Goal: Information Seeking & Learning: Learn about a topic

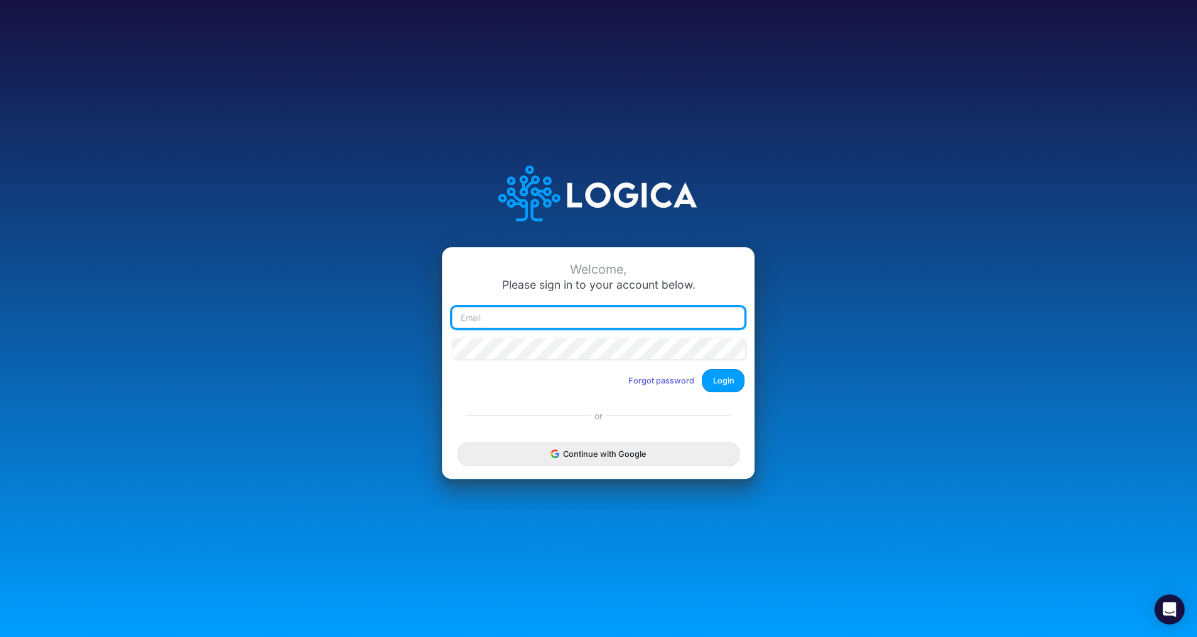
click at [515, 318] on input "email" at bounding box center [598, 317] width 293 height 21
type input "[PERSON_NAME][EMAIL_ADDRESS][DOMAIN_NAME]"
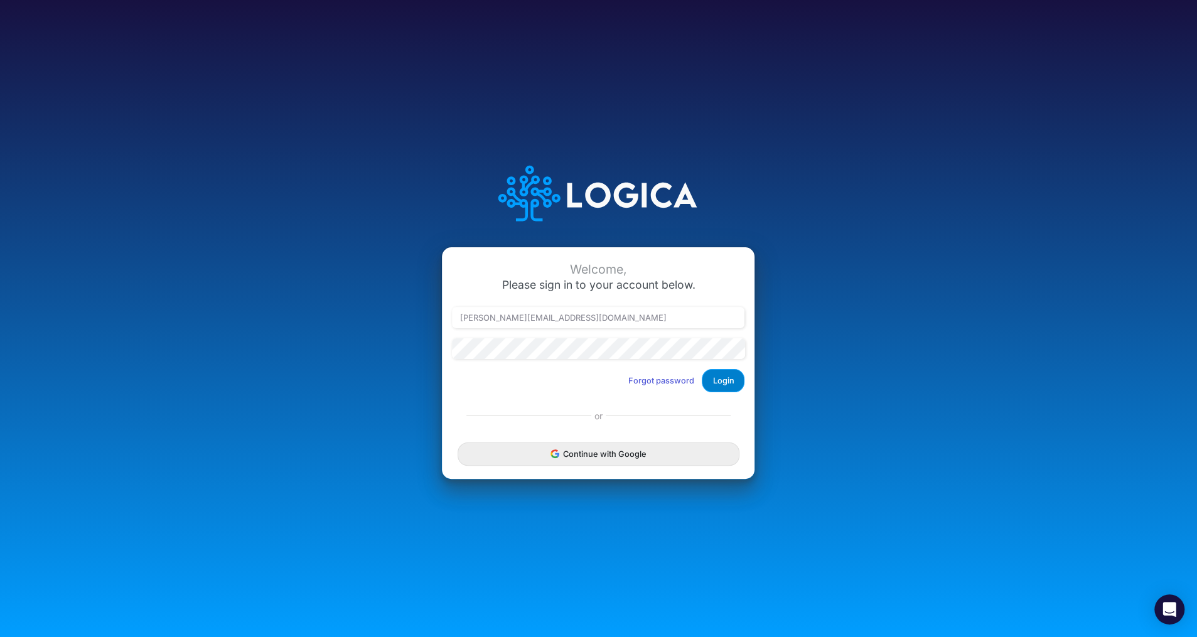
click at [715, 387] on button "Login" at bounding box center [723, 380] width 43 height 23
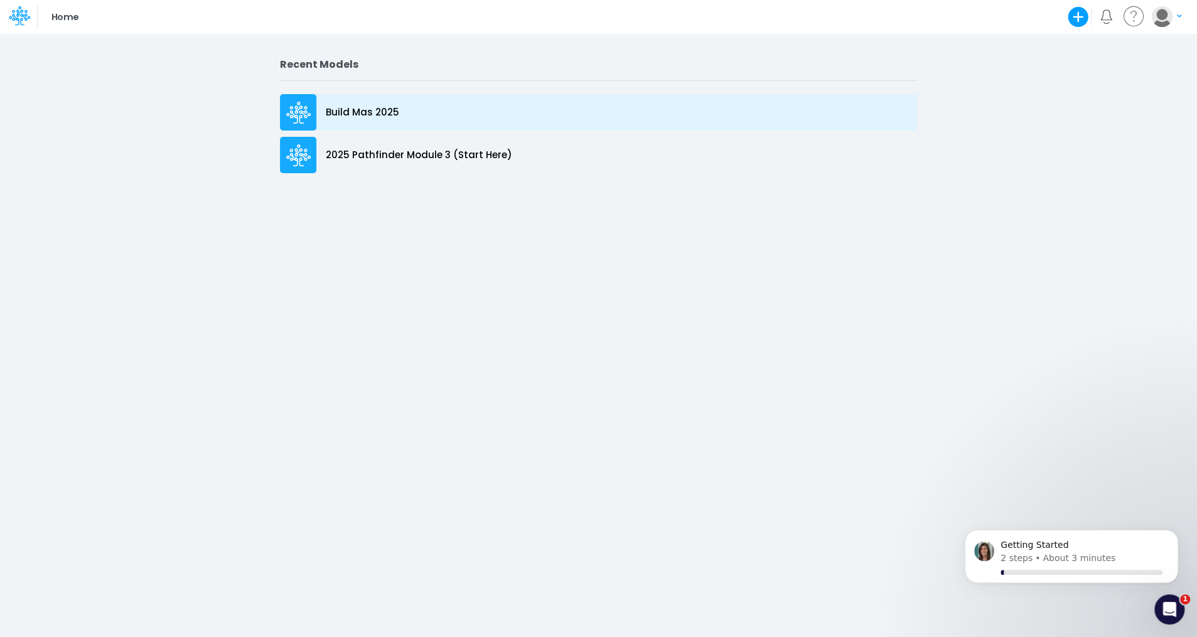
click at [387, 109] on p "Build Mas 2025" at bounding box center [362, 112] width 73 height 14
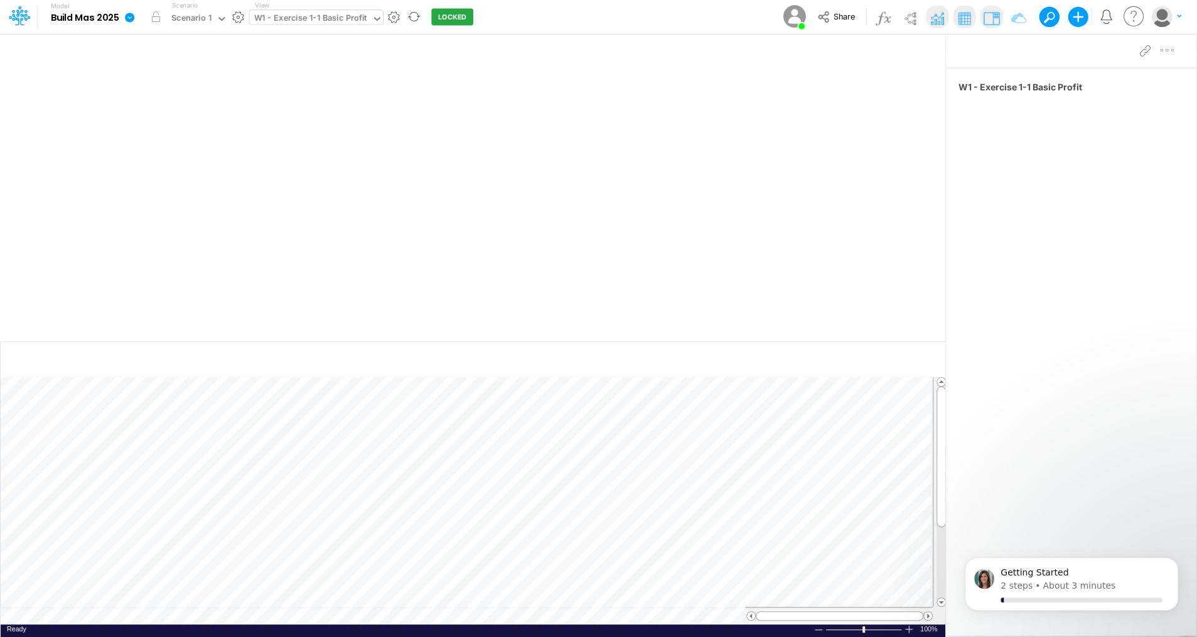
click at [372, 22] on icon at bounding box center [377, 18] width 11 height 11
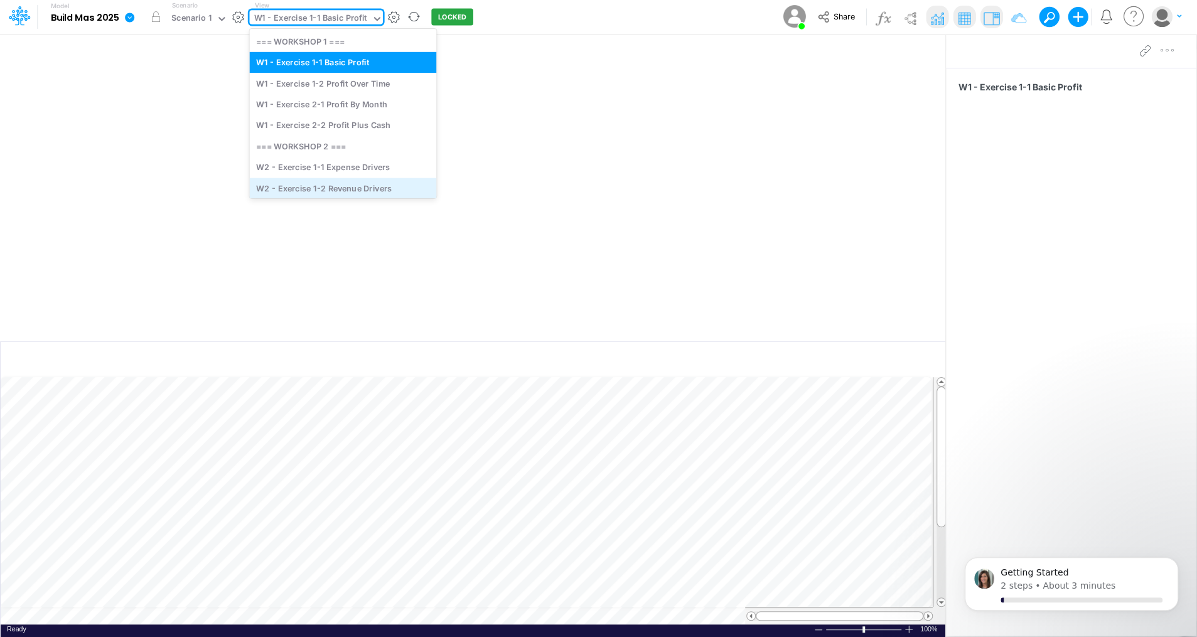
click at [340, 181] on div "W2 - Exercise 1-2 Revenue Drivers" at bounding box center [342, 188] width 187 height 21
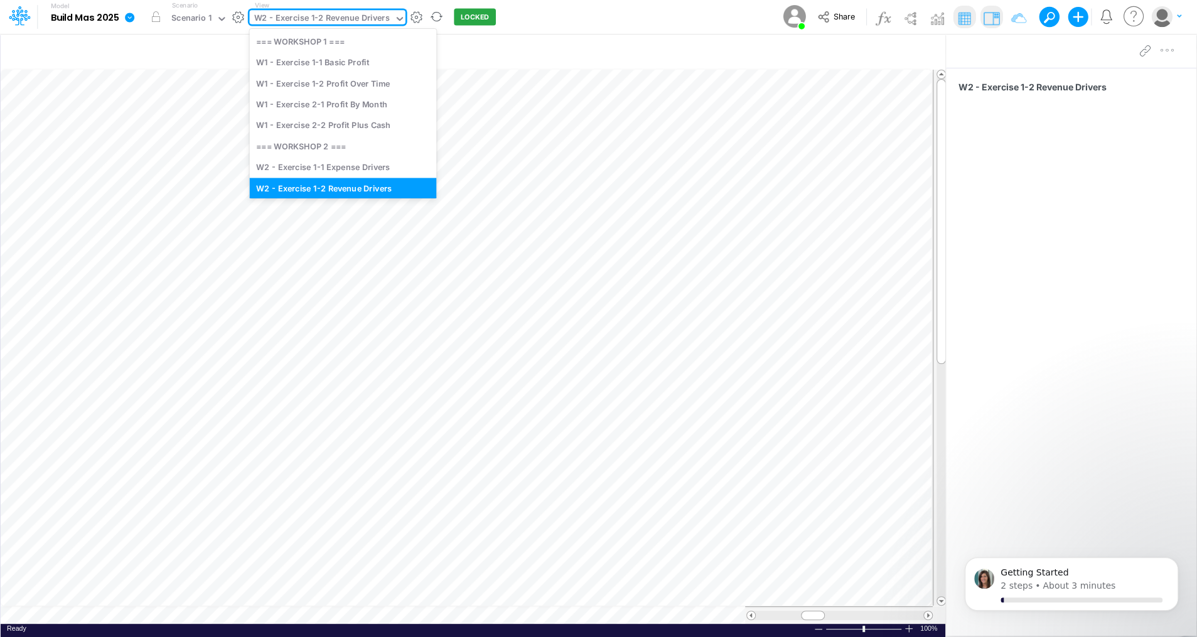
scroll to position [8, 0]
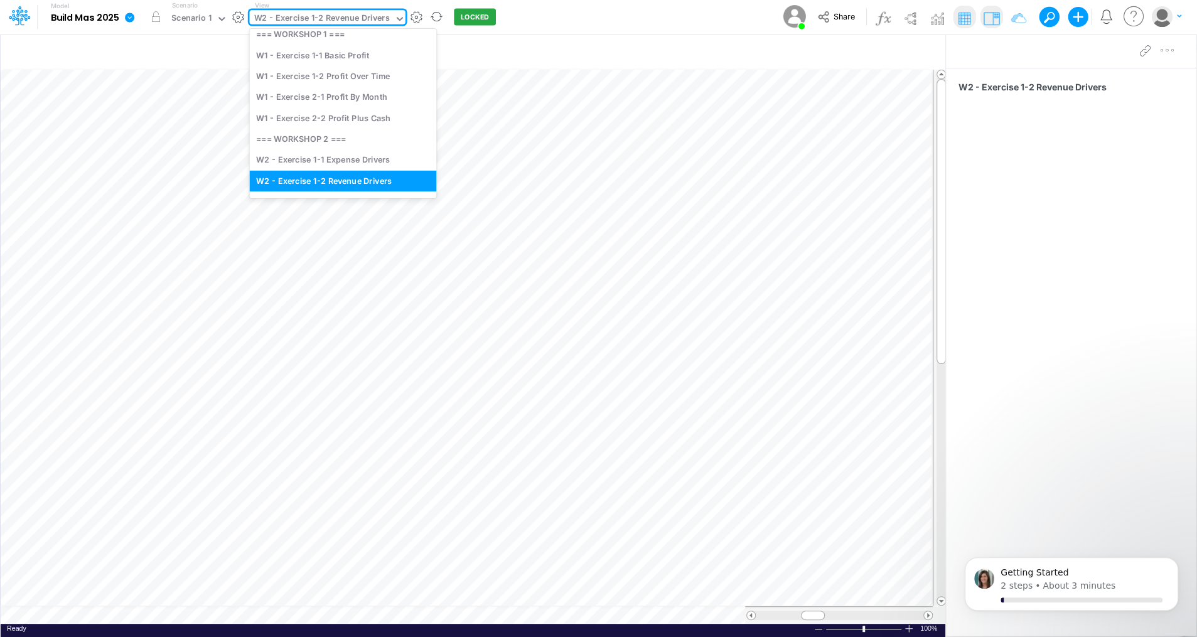
click at [382, 18] on div "W2 - Exercise 1-2 Revenue Drivers" at bounding box center [322, 19] width 136 height 14
click at [351, 160] on div "W2 - Exercise 1-1 Expense Drivers" at bounding box center [342, 159] width 187 height 21
